Goal: Find specific page/section: Find specific page/section

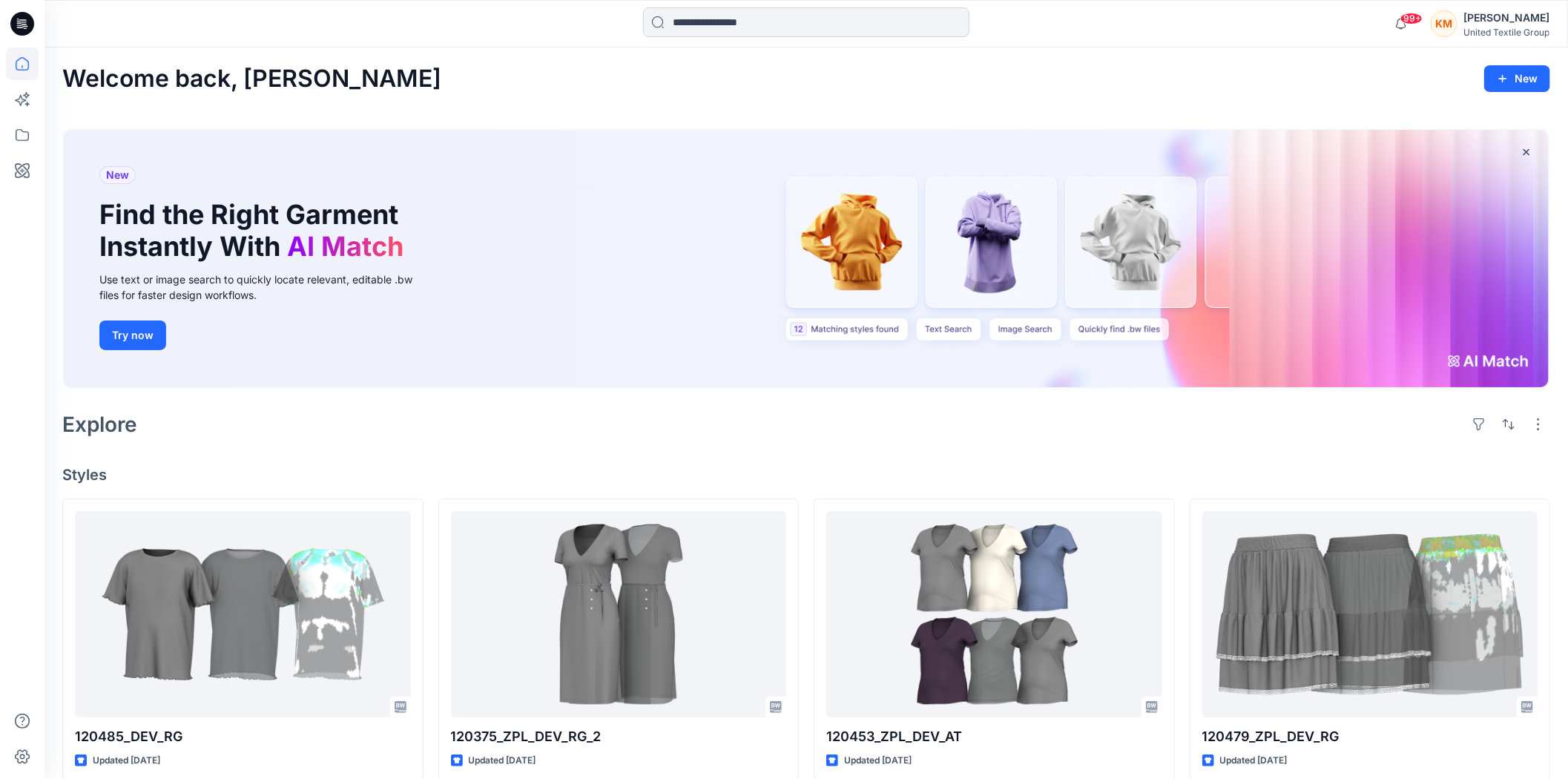
click at [755, 16] on input at bounding box center [807, 22] width 327 height 29
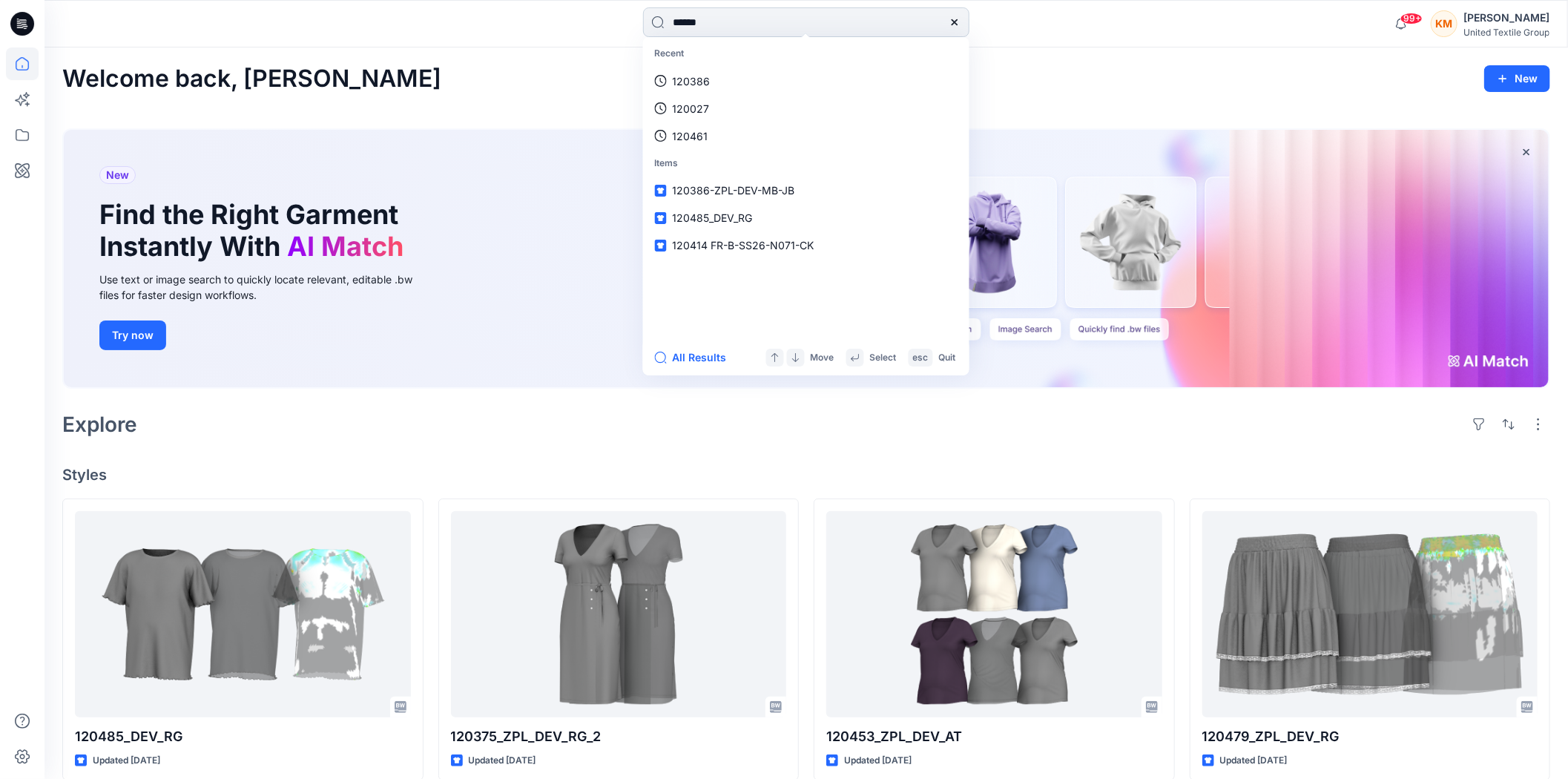
type input "******"
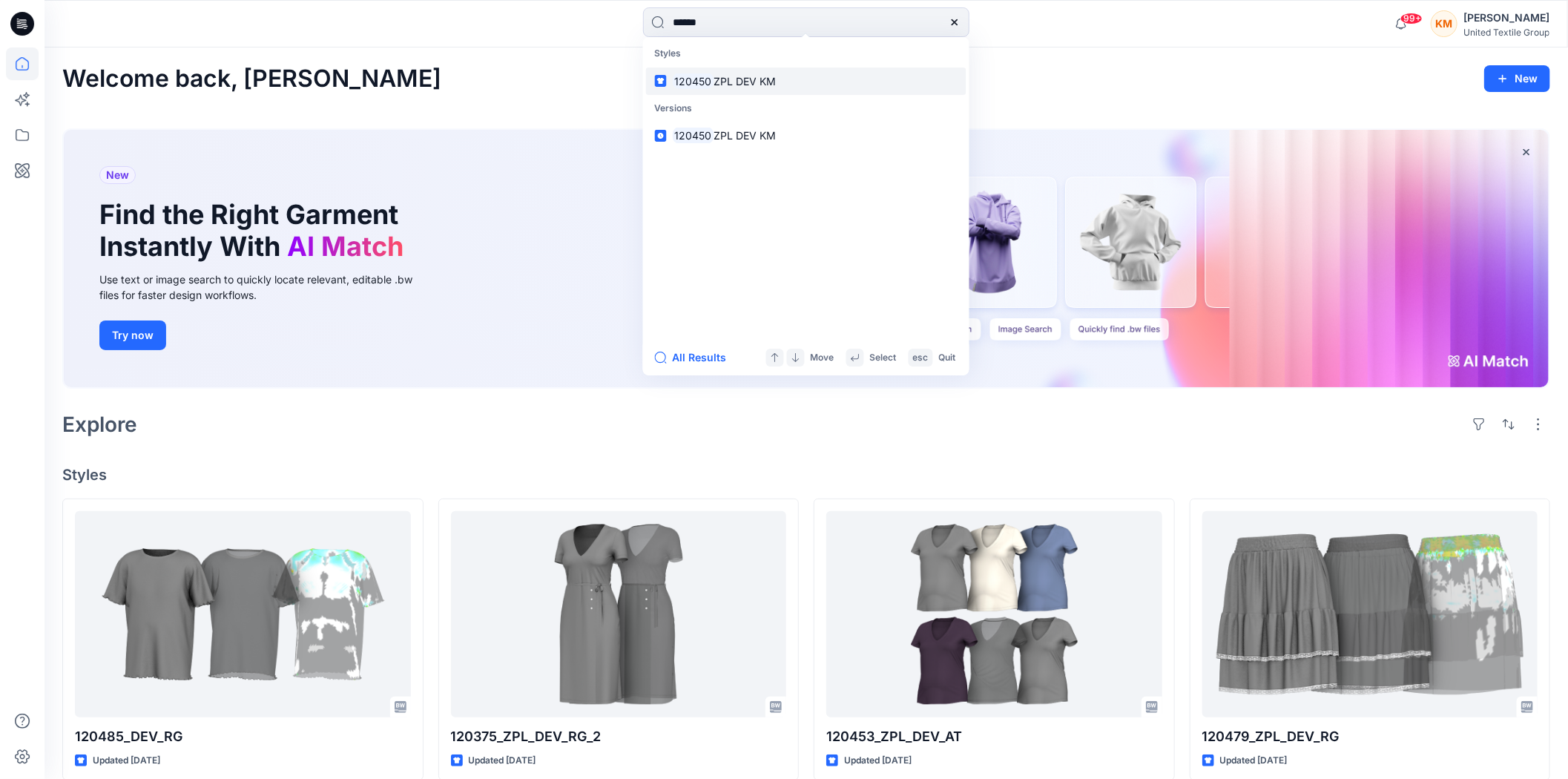
click at [714, 80] on span "ZPL DEV KM" at bounding box center [744, 81] width 62 height 13
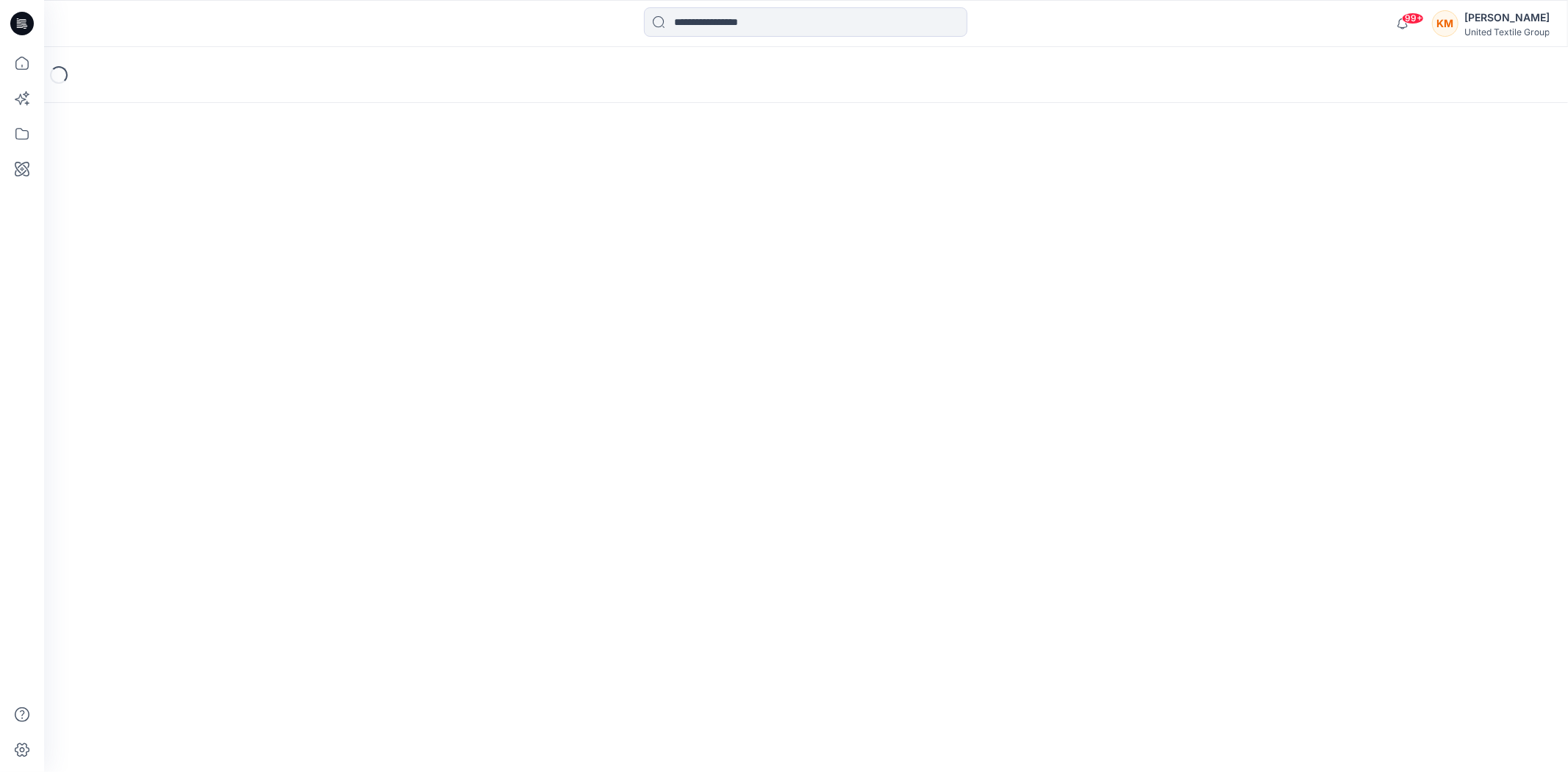
click at [707, 79] on div "Loading..." at bounding box center [806, 74] width 1524 height 56
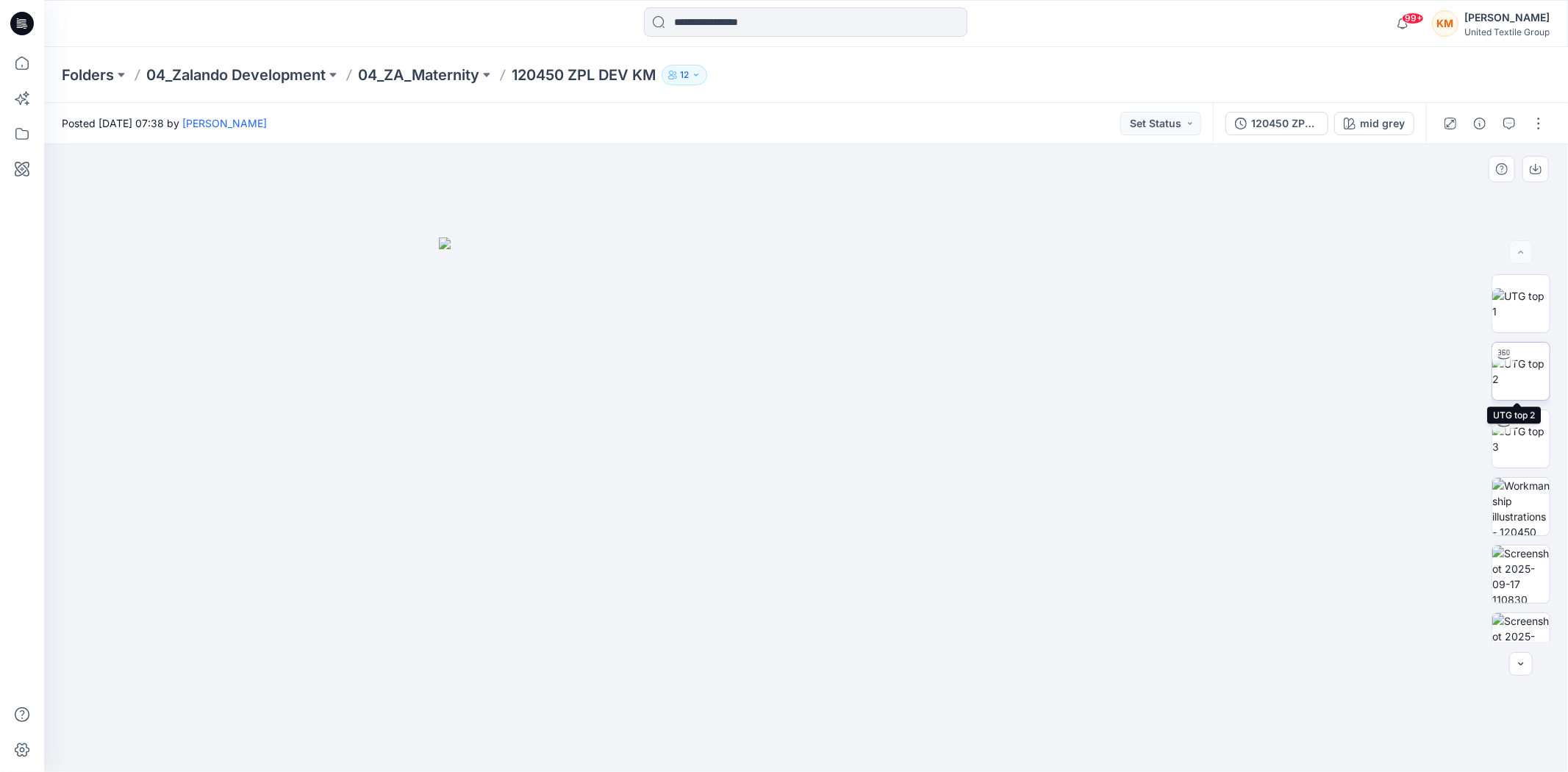
click at [1519, 378] on img at bounding box center [1520, 371] width 58 height 31
drag, startPoint x: 963, startPoint y: 740, endPoint x: 895, endPoint y: 745, distance: 68.2
click at [895, 744] on icon at bounding box center [808, 729] width 445 height 55
